Goal: Task Accomplishment & Management: Complete application form

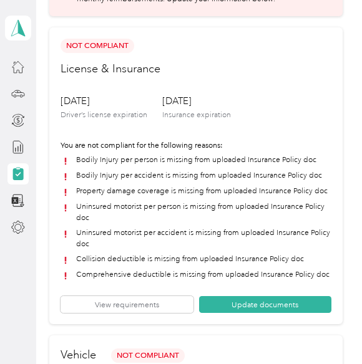
scroll to position [85, 0]
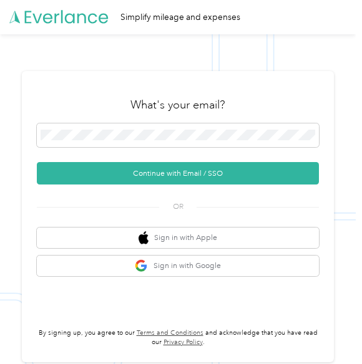
click at [142, 175] on button "Continue with Email / SSO" at bounding box center [178, 173] width 282 height 22
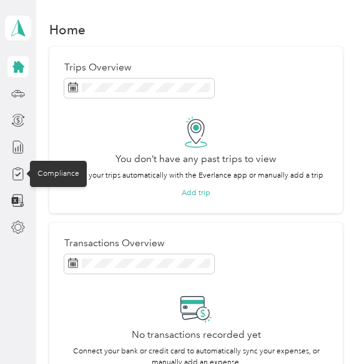
click at [13, 172] on icon at bounding box center [18, 174] width 10 height 11
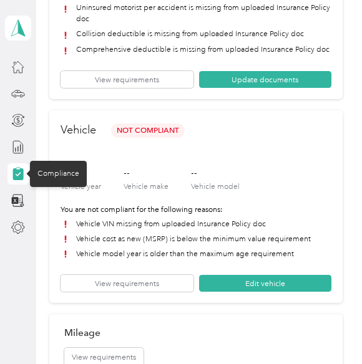
scroll to position [293, 0]
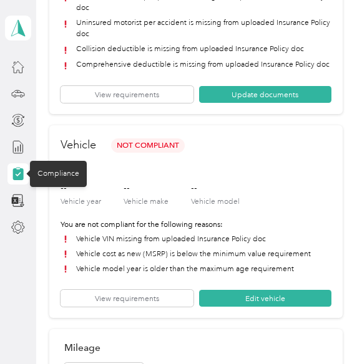
click at [124, 294] on button "View requirements" at bounding box center [127, 298] width 132 height 17
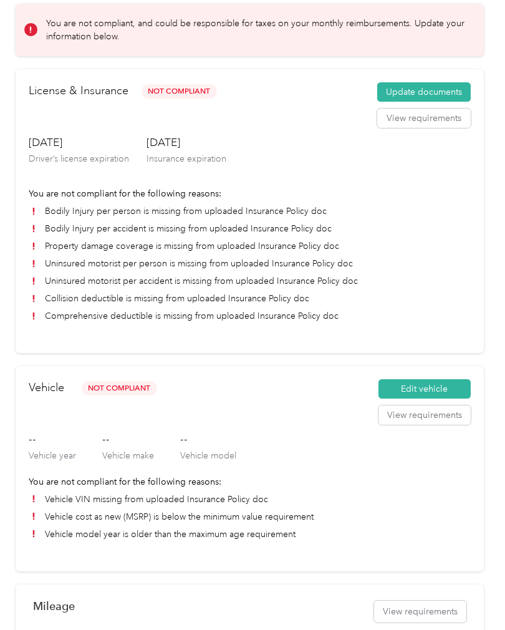
scroll to position [61, 0]
click at [364, 534] on li "Vehicle model year is older than the maximum age requirement" at bounding box center [250, 533] width 442 height 13
click at [434, 385] on button "Edit vehicle" at bounding box center [425, 389] width 92 height 20
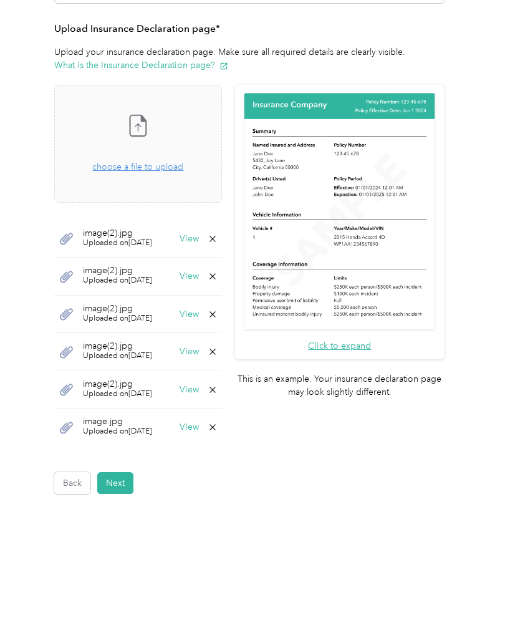
scroll to position [243, 0]
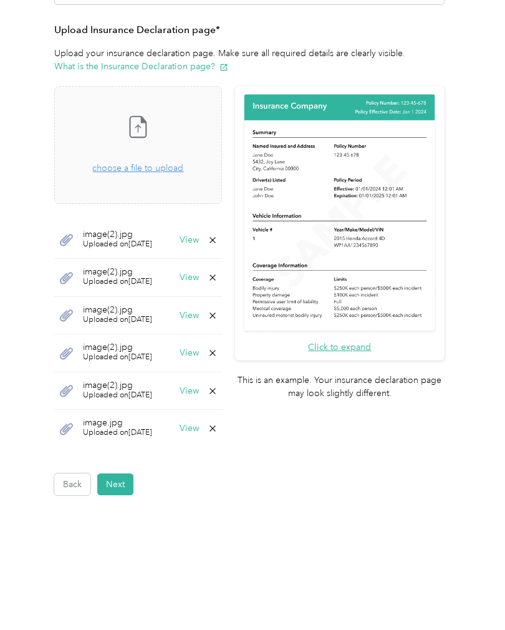
click at [178, 163] on span "choose a file to upload" at bounding box center [137, 168] width 91 height 11
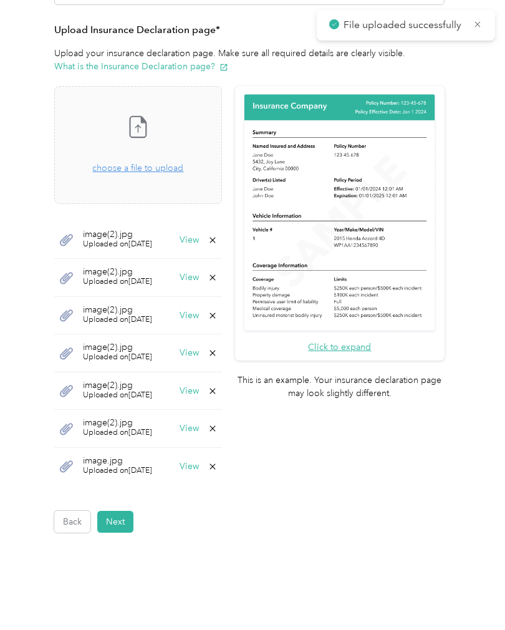
click at [112, 511] on button "Next" at bounding box center [115, 522] width 36 height 22
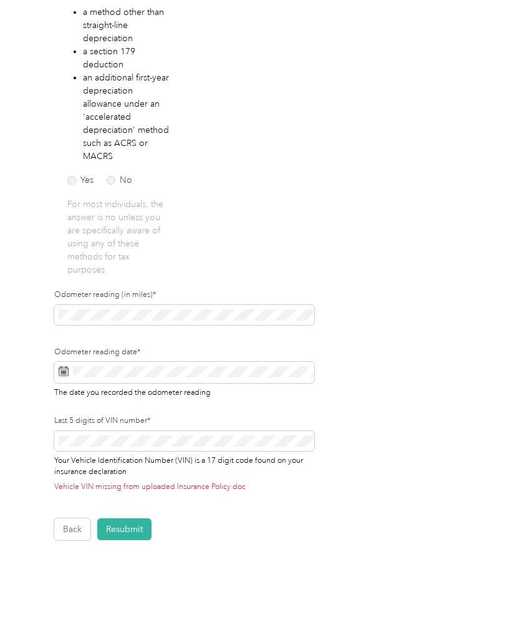
scroll to position [260, 0]
click at [125, 531] on button "Resubmit" at bounding box center [124, 529] width 54 height 22
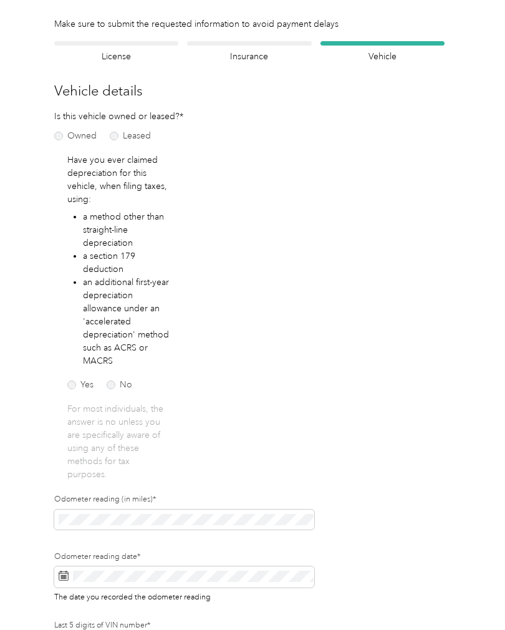
scroll to position [15, 0]
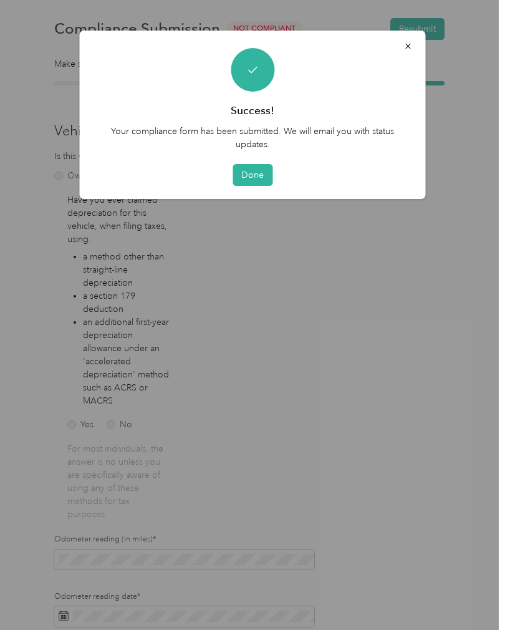
click at [253, 176] on button "Done" at bounding box center [253, 175] width 40 height 22
